Goal: Navigation & Orientation: Find specific page/section

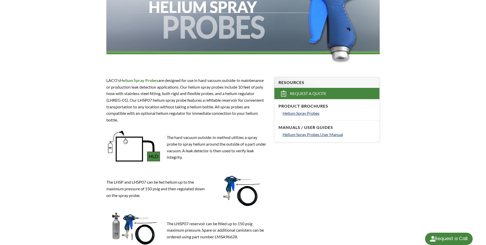
select select "Language Translate Widget"
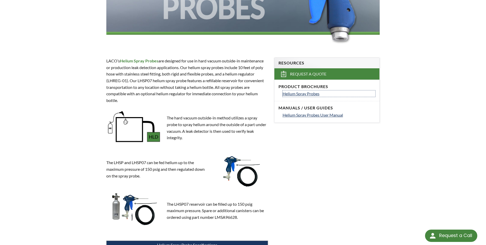
scroll to position [178, 0]
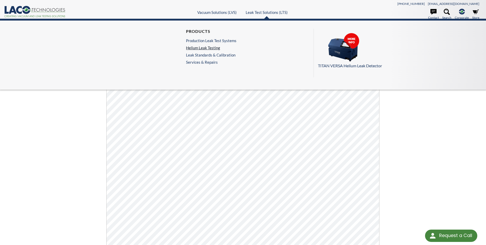
click at [219, 50] on link "Helium Leak Testing" at bounding box center [211, 47] width 50 height 5
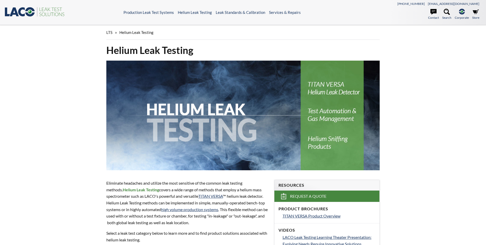
select select "Language Translate Widget"
